Goal: Information Seeking & Learning: Check status

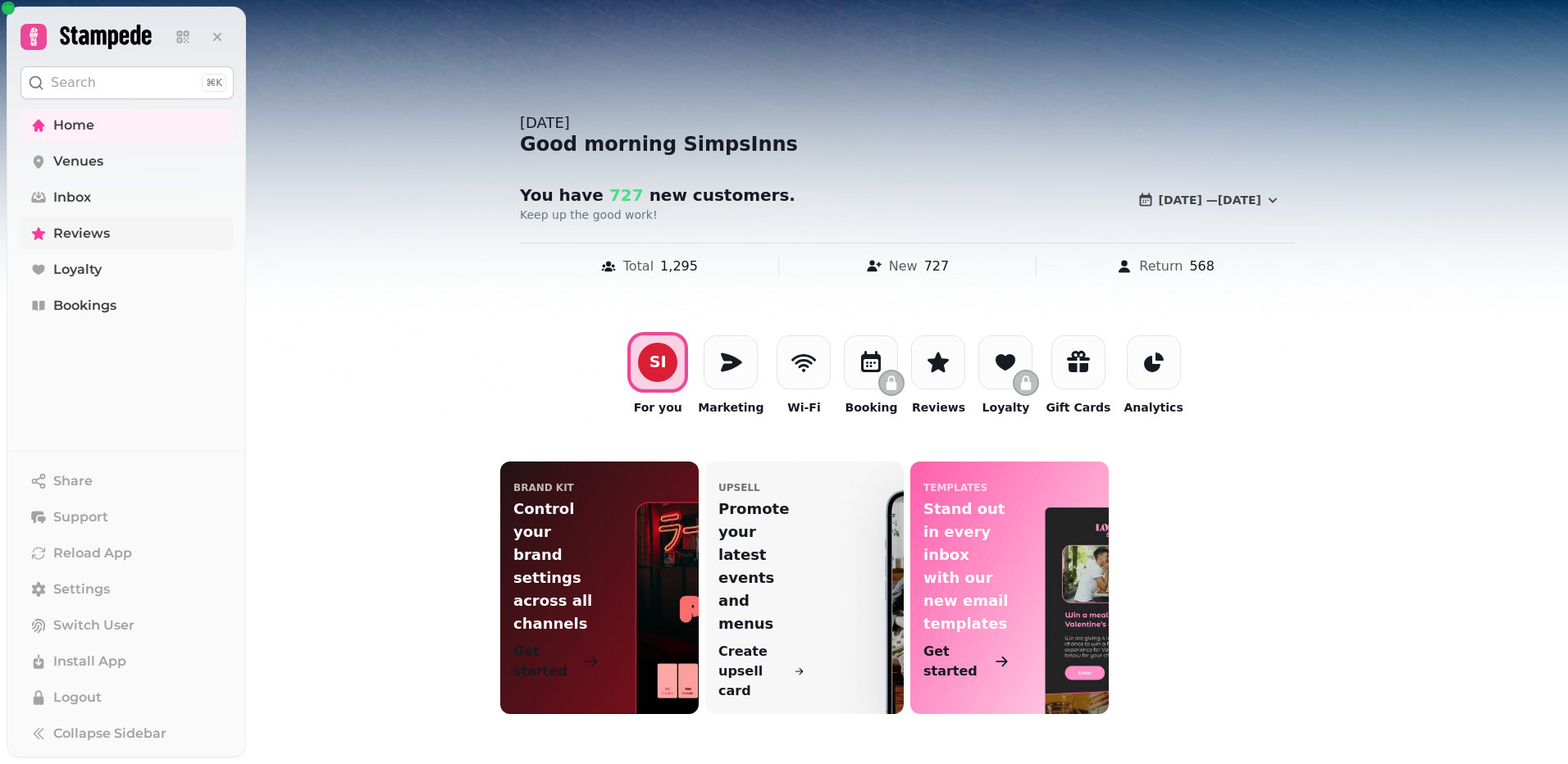
click at [101, 233] on span "Reviews" at bounding box center [81, 233] width 57 height 20
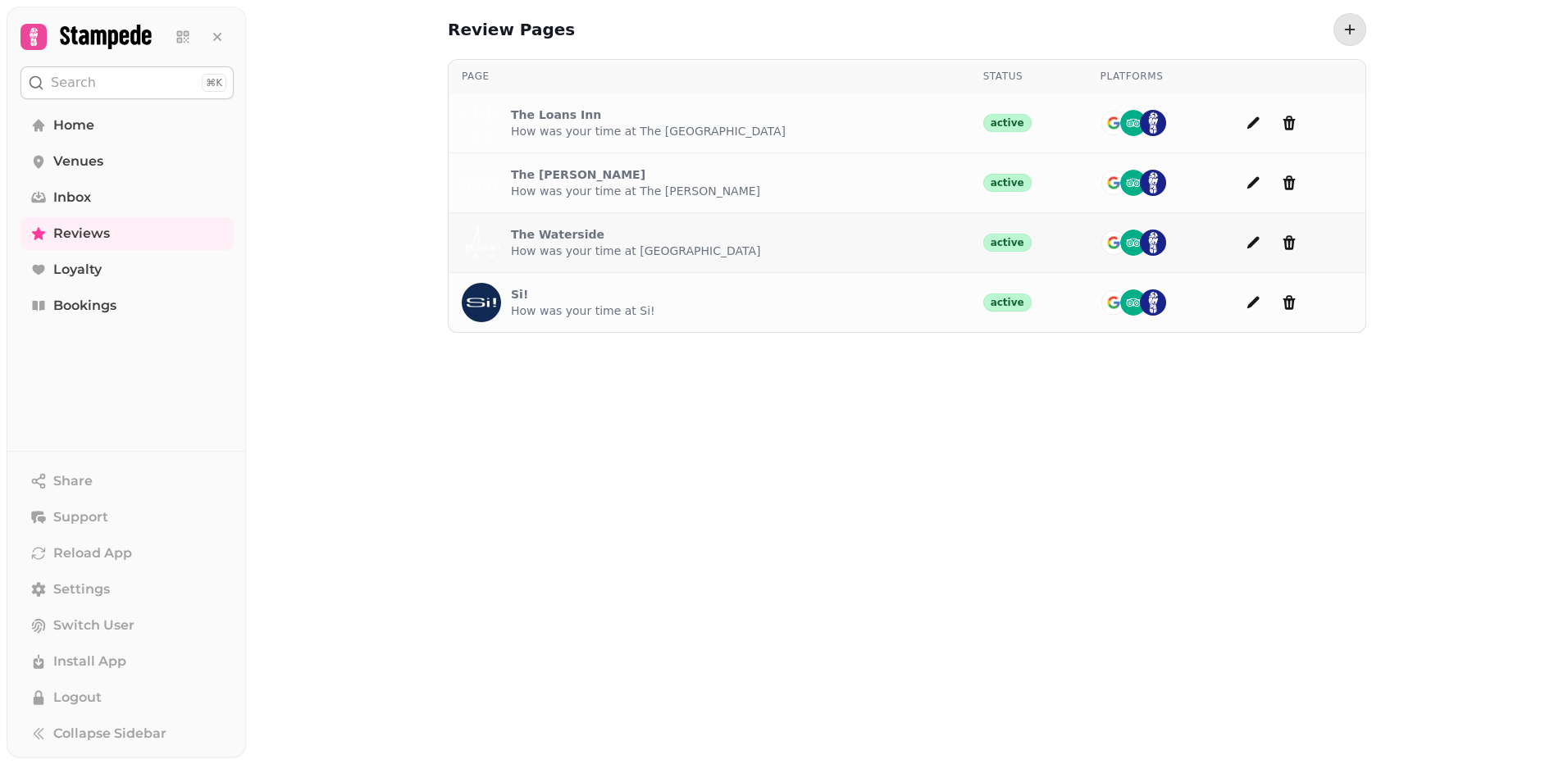
click at [605, 234] on p "The Waterside" at bounding box center [635, 234] width 249 height 16
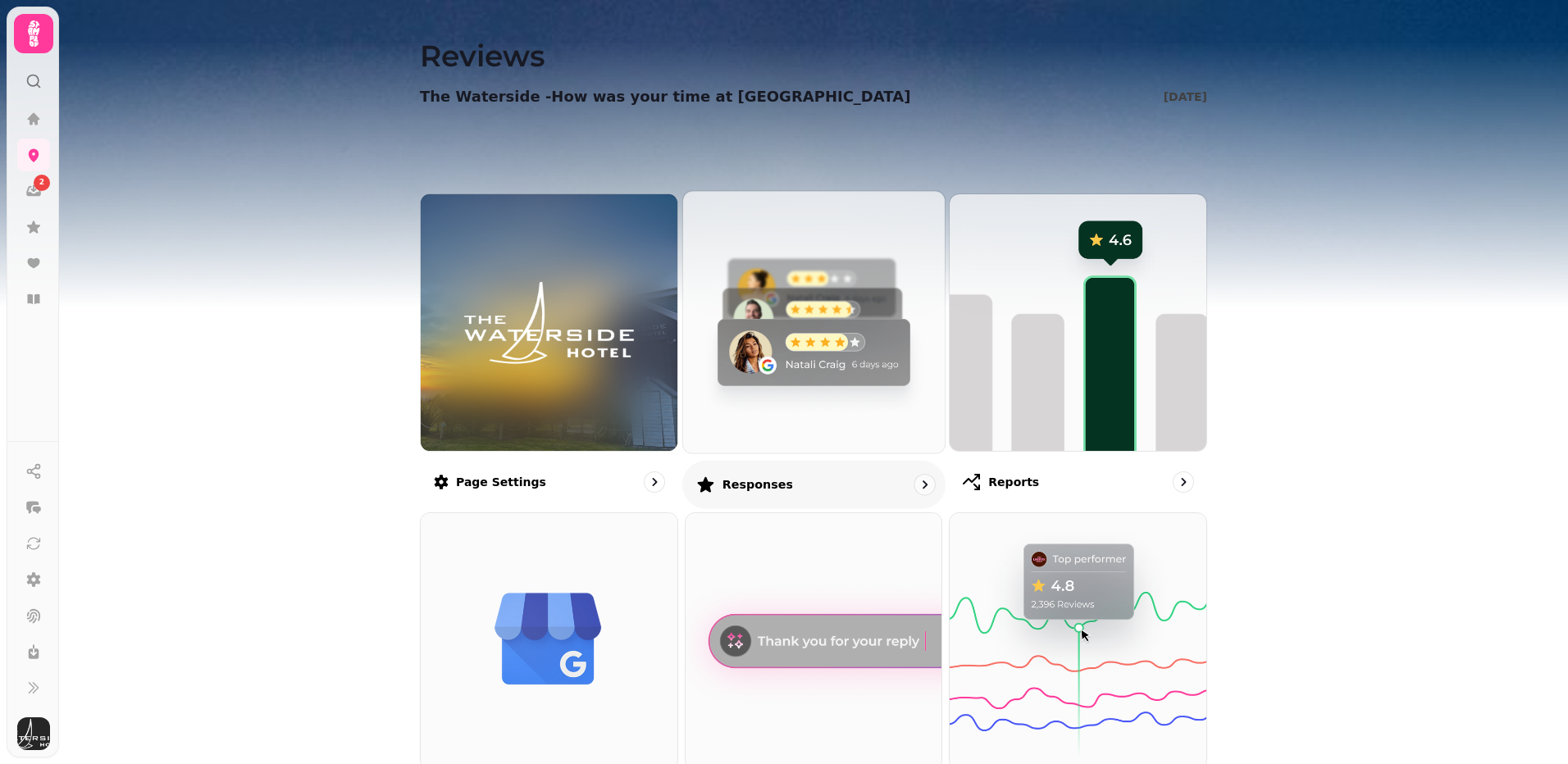
click at [718, 300] on img at bounding box center [814, 322] width 288 height 288
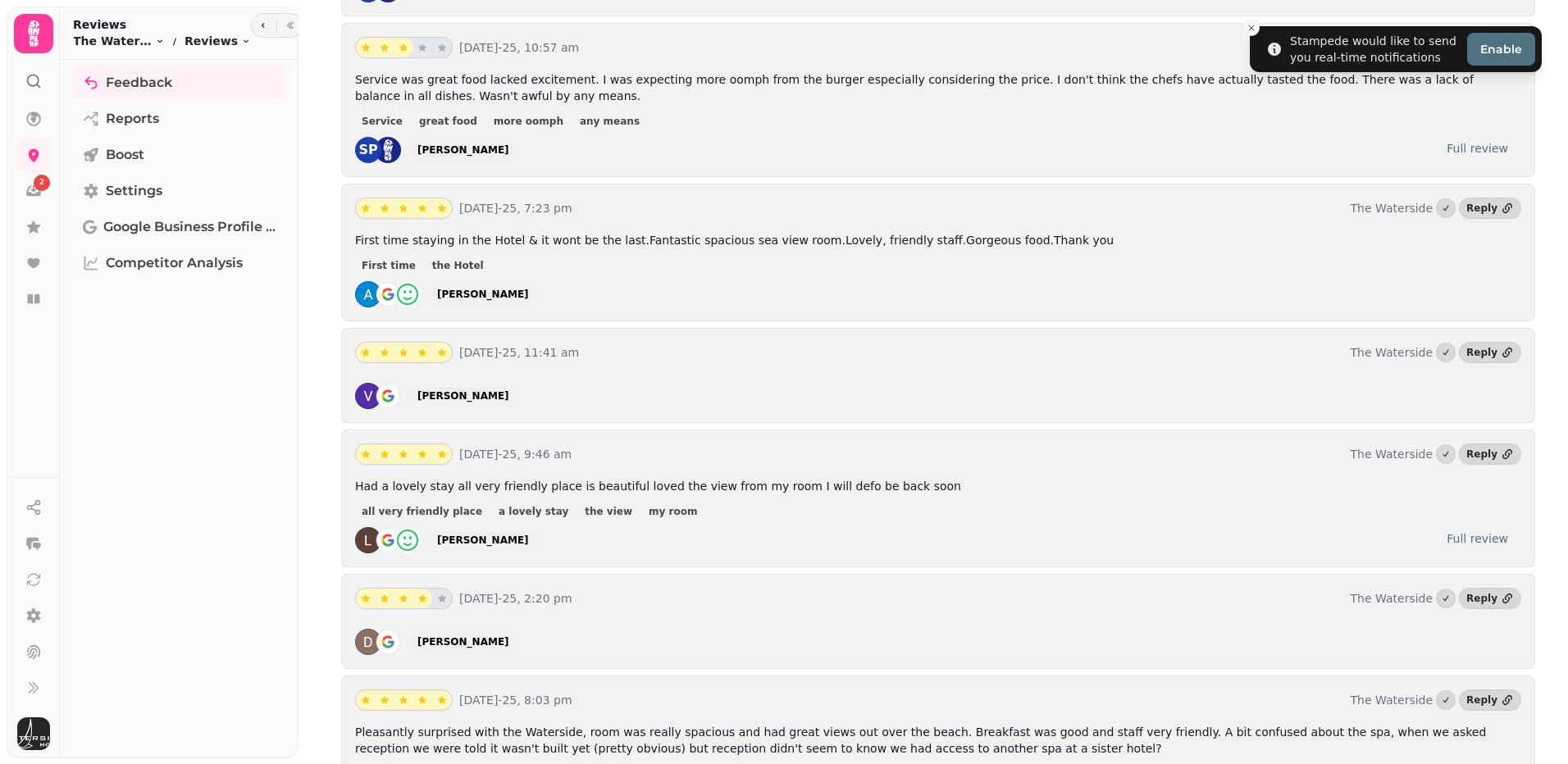
scroll to position [4469, 0]
